Goal: Information Seeking & Learning: Learn about a topic

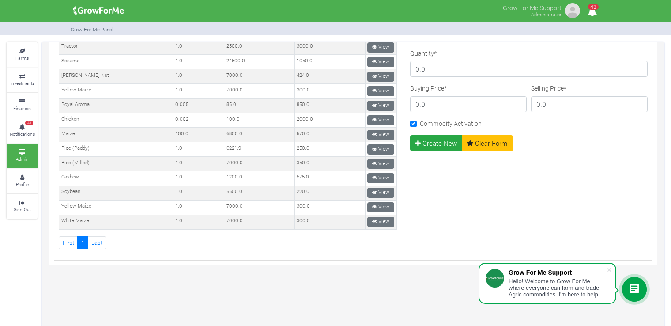
click at [528, 167] on div "Commodity Name --------- Cocoa Maize Soybean Cashew Pineapple White Maize Yello…" at bounding box center [529, 112] width 251 height 273
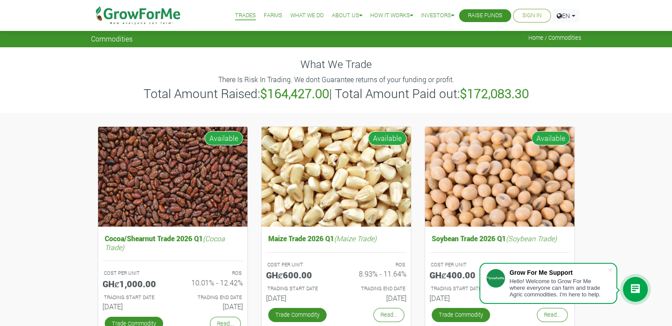
click at [195, 61] on h4 "What We Trade" at bounding box center [336, 64] width 490 height 13
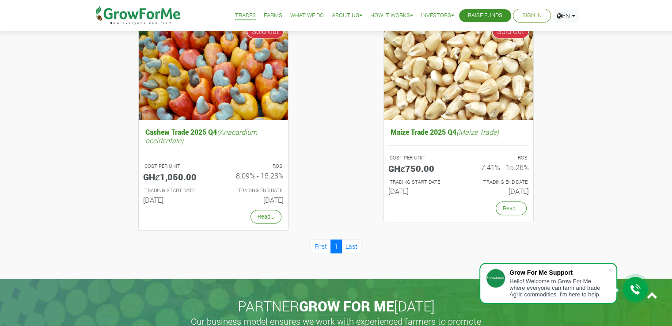
scroll to position [782, 0]
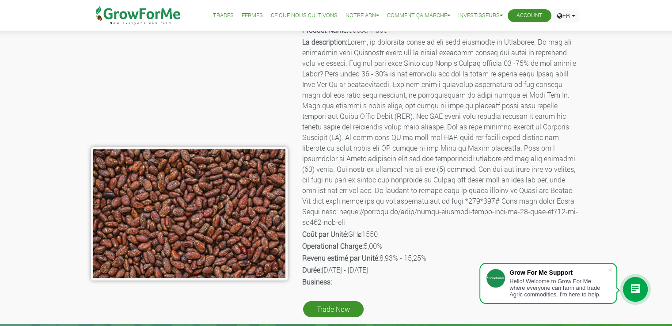
scroll to position [50, 0]
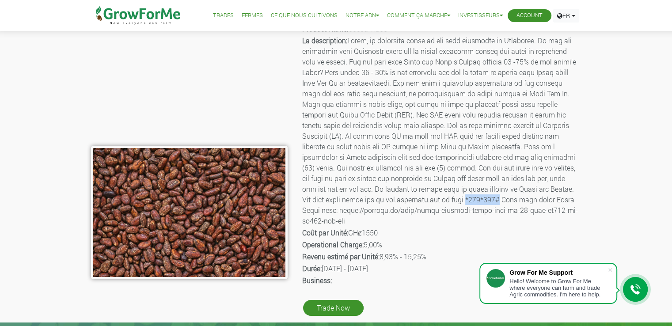
drag, startPoint x: 534, startPoint y: 199, endPoint x: 499, endPoint y: 202, distance: 34.6
click at [499, 202] on p "La description:" at bounding box center [441, 130] width 278 height 191
copy p "*800*008#"
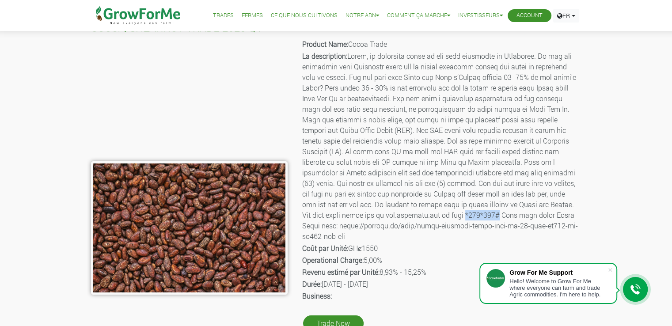
scroll to position [0, 0]
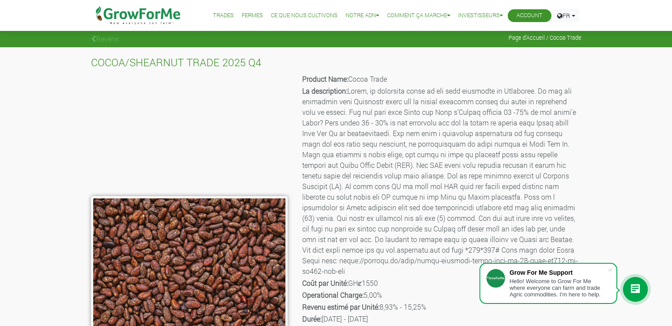
click at [495, 125] on p "La description:" at bounding box center [441, 181] width 278 height 191
click at [345, 156] on p "La description:" at bounding box center [441, 181] width 278 height 191
click at [455, 102] on p "La description:" at bounding box center [441, 181] width 278 height 191
click at [421, 152] on p "La description:" at bounding box center [441, 181] width 278 height 191
click at [354, 168] on p "La description:" at bounding box center [441, 181] width 278 height 191
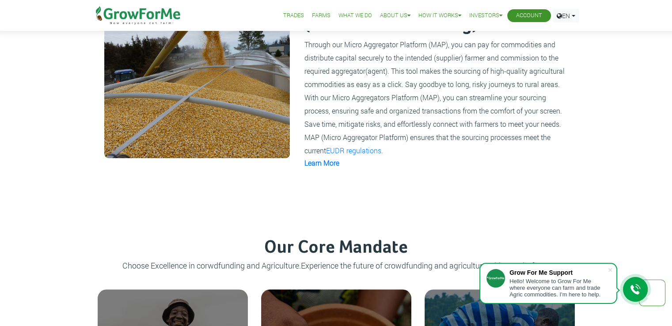
scroll to position [691, 0]
click at [613, 268] on span at bounding box center [610, 269] width 9 height 9
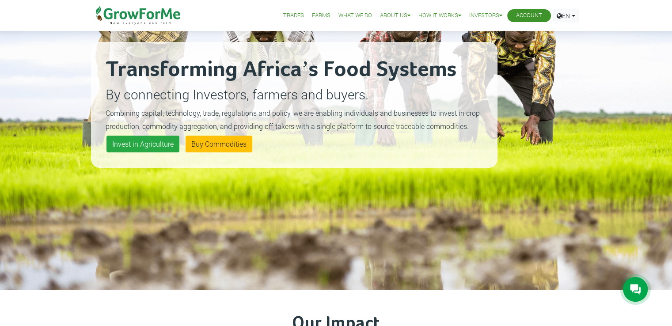
scroll to position [0, 0]
